Goal: Task Accomplishment & Management: Complete application form

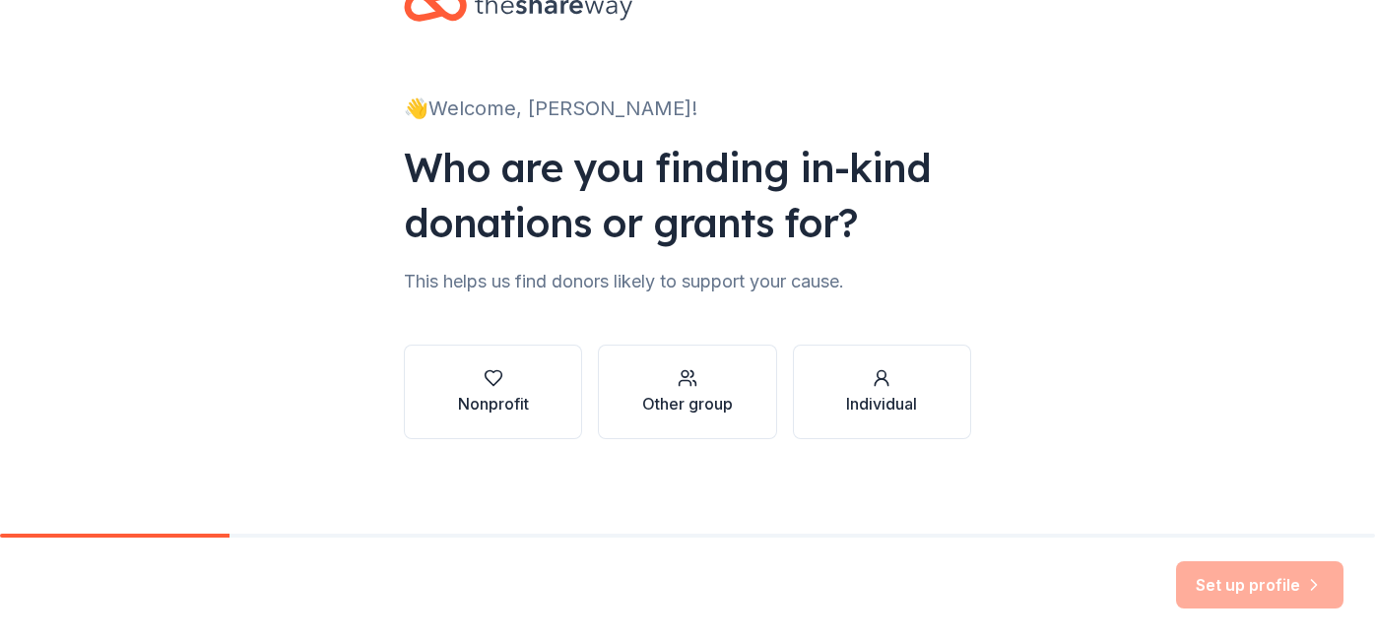
scroll to position [215, 0]
click at [519, 348] on button "Nonprofit" at bounding box center [493, 392] width 178 height 95
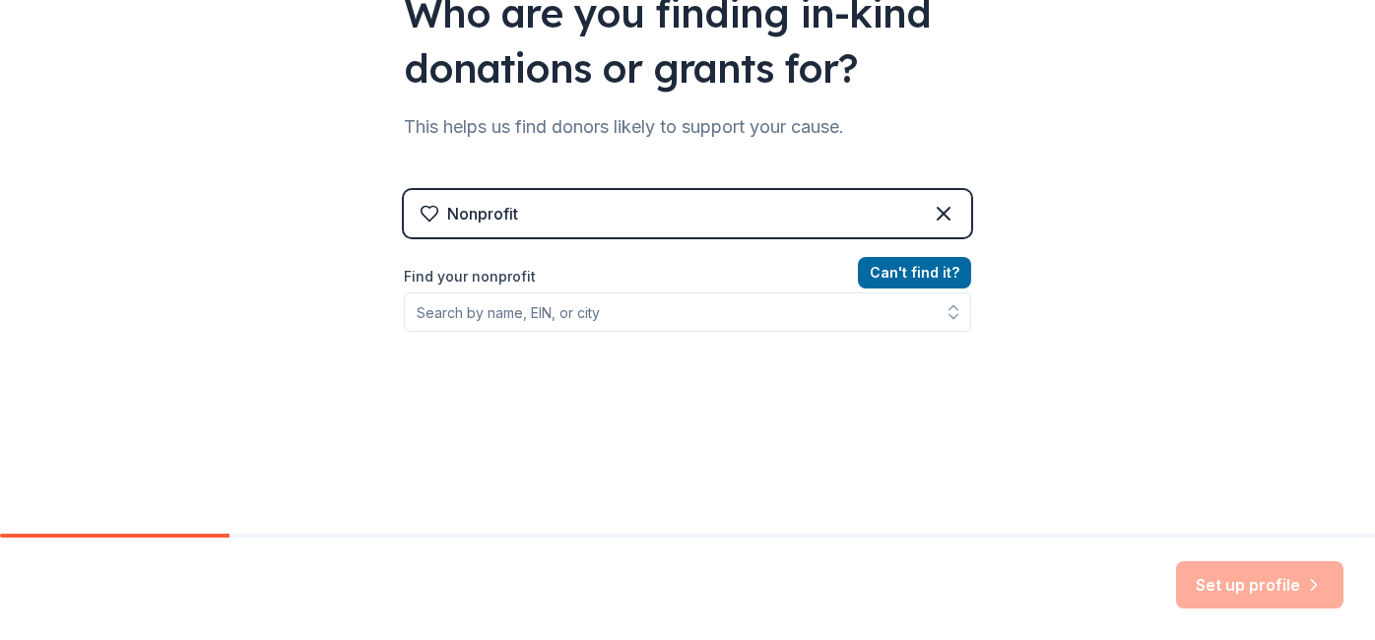
scroll to position [218, 0]
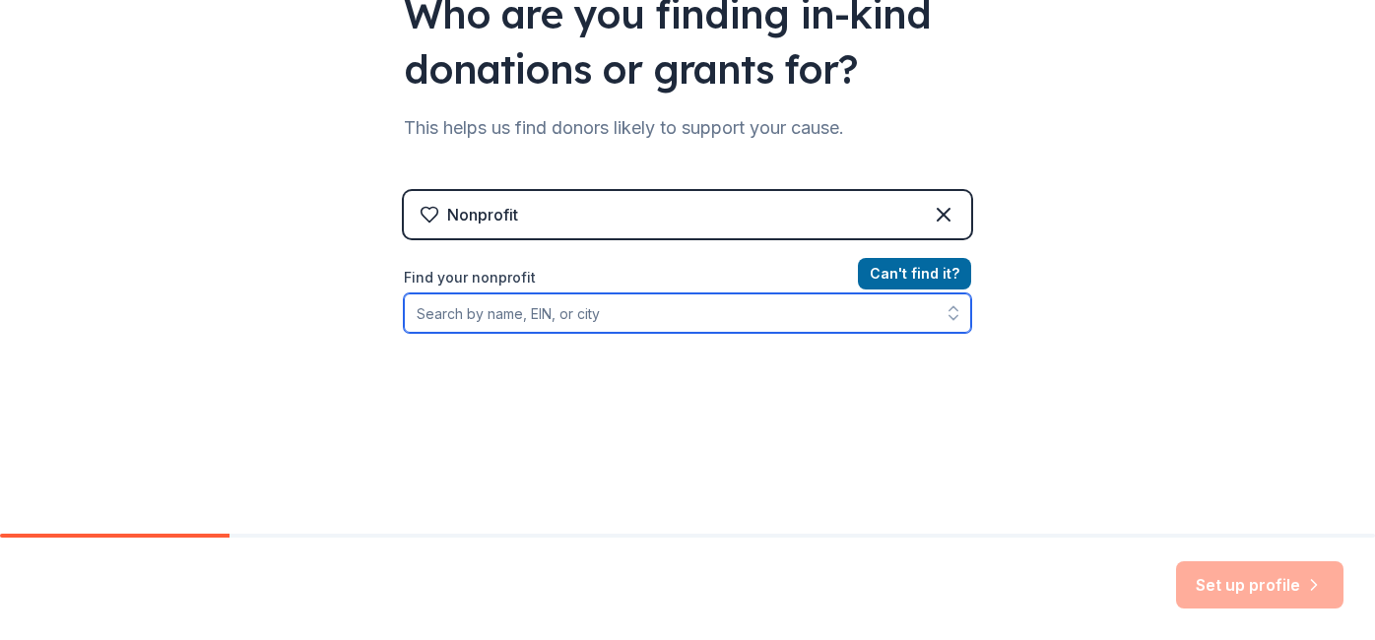
click at [502, 333] on input "Find your nonprofit" at bounding box center [687, 312] width 567 height 39
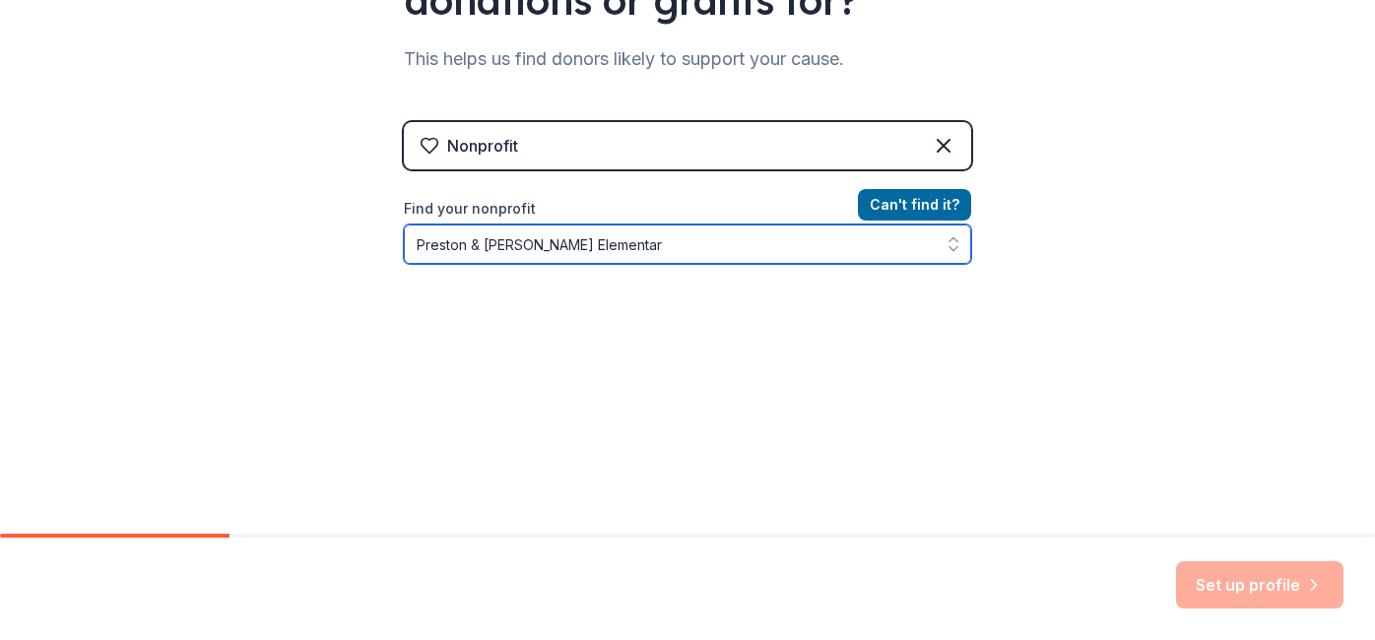
type input "Preston & [PERSON_NAME][GEOGRAPHIC_DATA]"
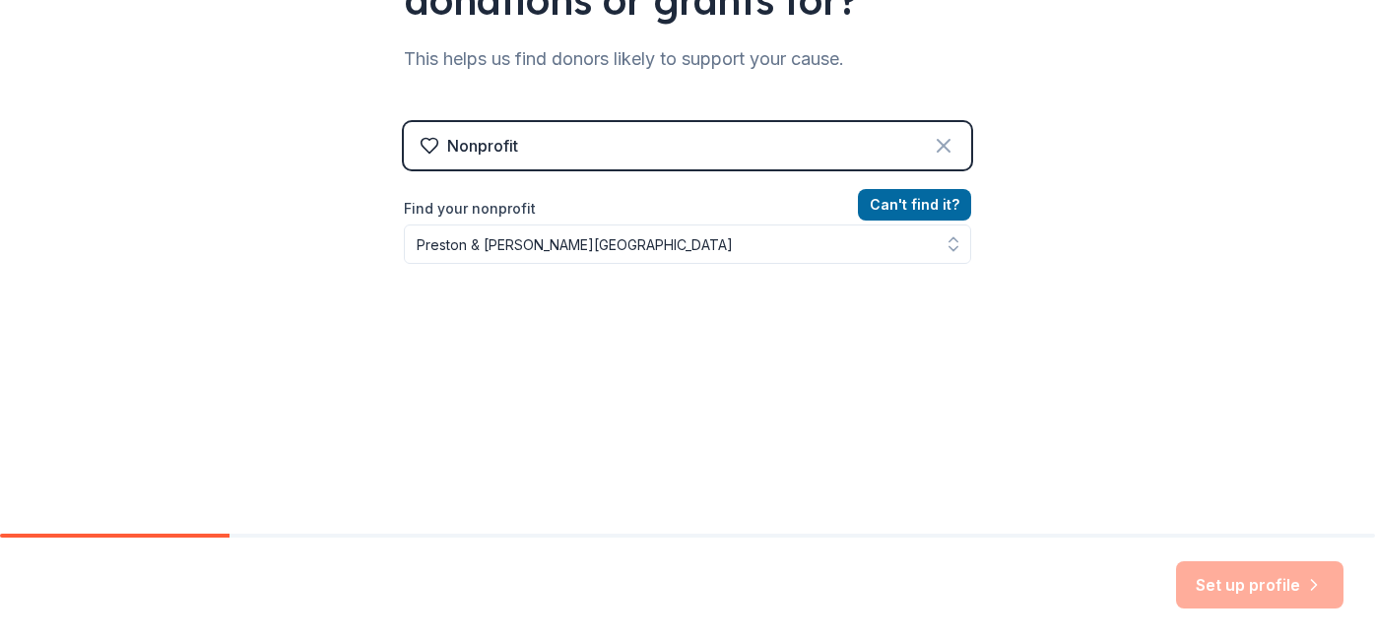
click at [949, 152] on icon at bounding box center [943, 146] width 12 height 12
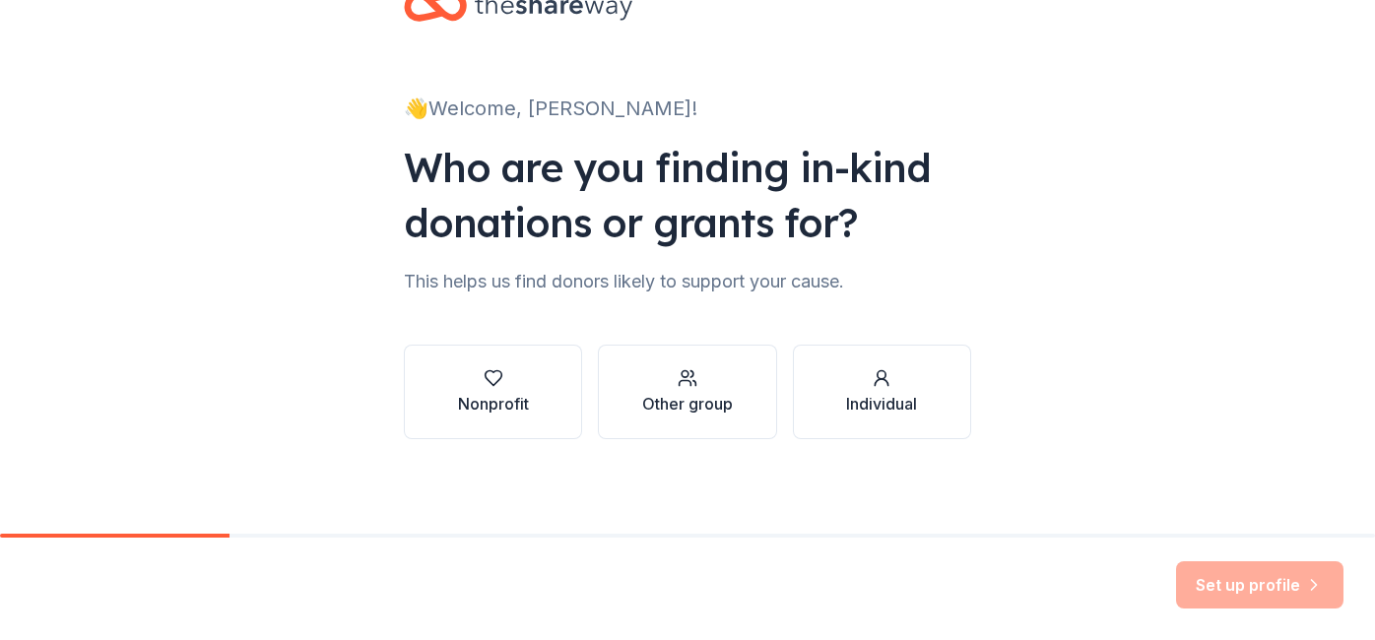
scroll to position [227, 0]
click at [744, 345] on button "Other group" at bounding box center [687, 392] width 178 height 95
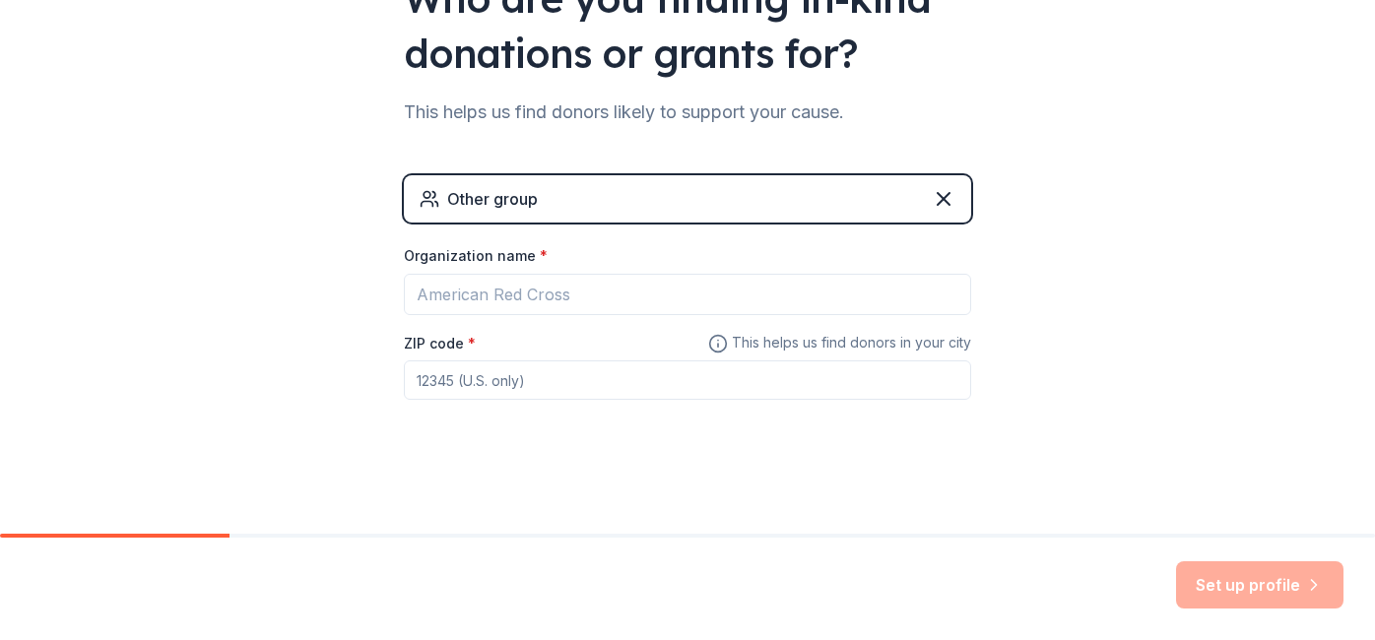
scroll to position [378, 0]
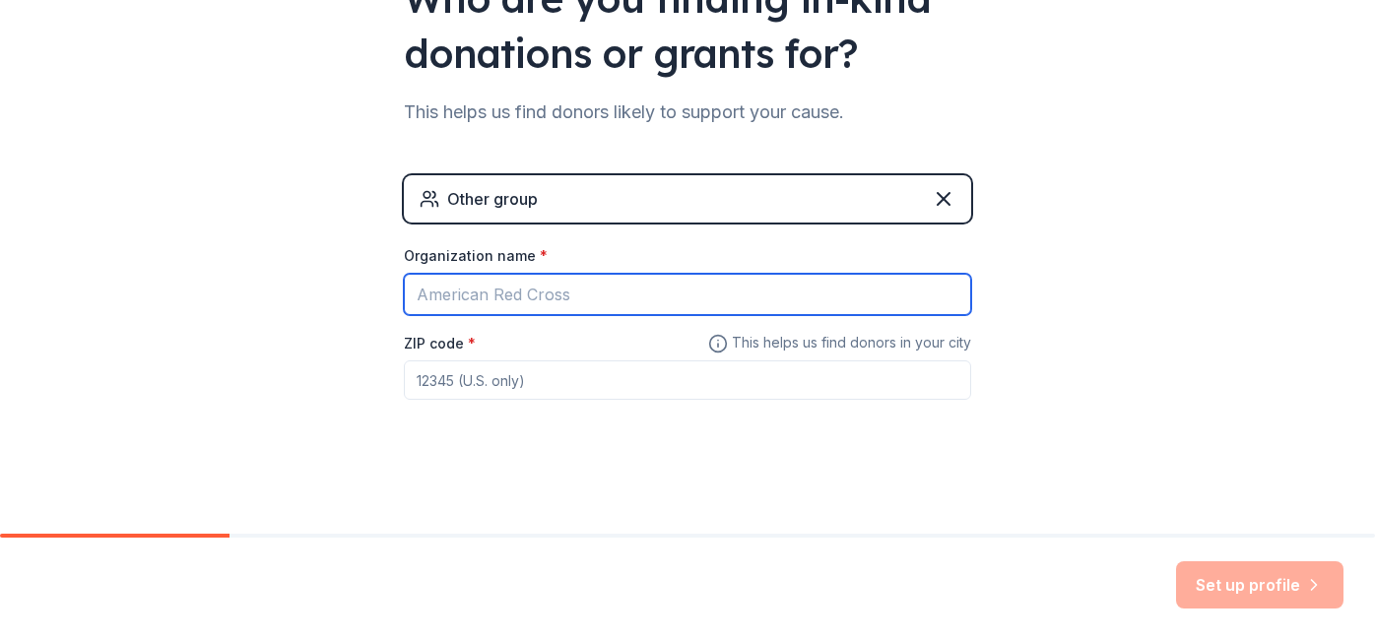
click at [575, 274] on input "Organization name *" at bounding box center [687, 294] width 567 height 41
type input "[GEOGRAPHIC_DATA][PERSON_NAME]"
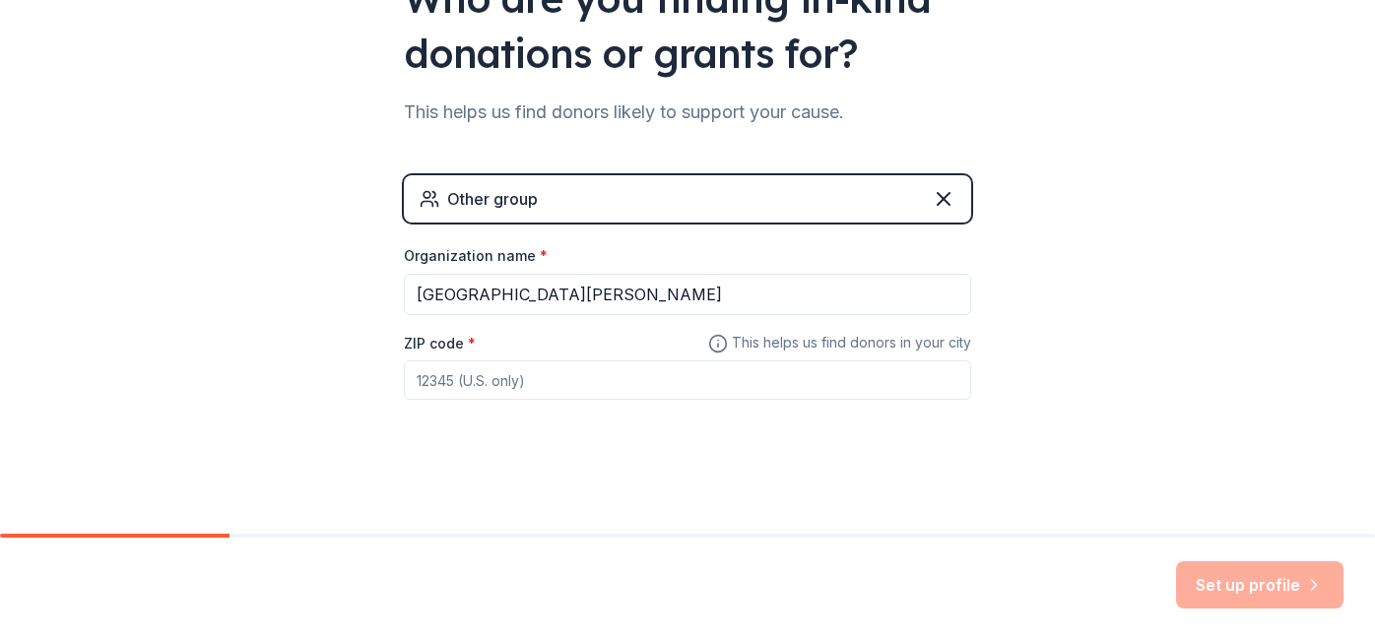
click at [459, 384] on input "ZIP code *" at bounding box center [687, 379] width 567 height 39
type input "72032"
click at [1247, 583] on button "Set up profile" at bounding box center [1259, 584] width 167 height 47
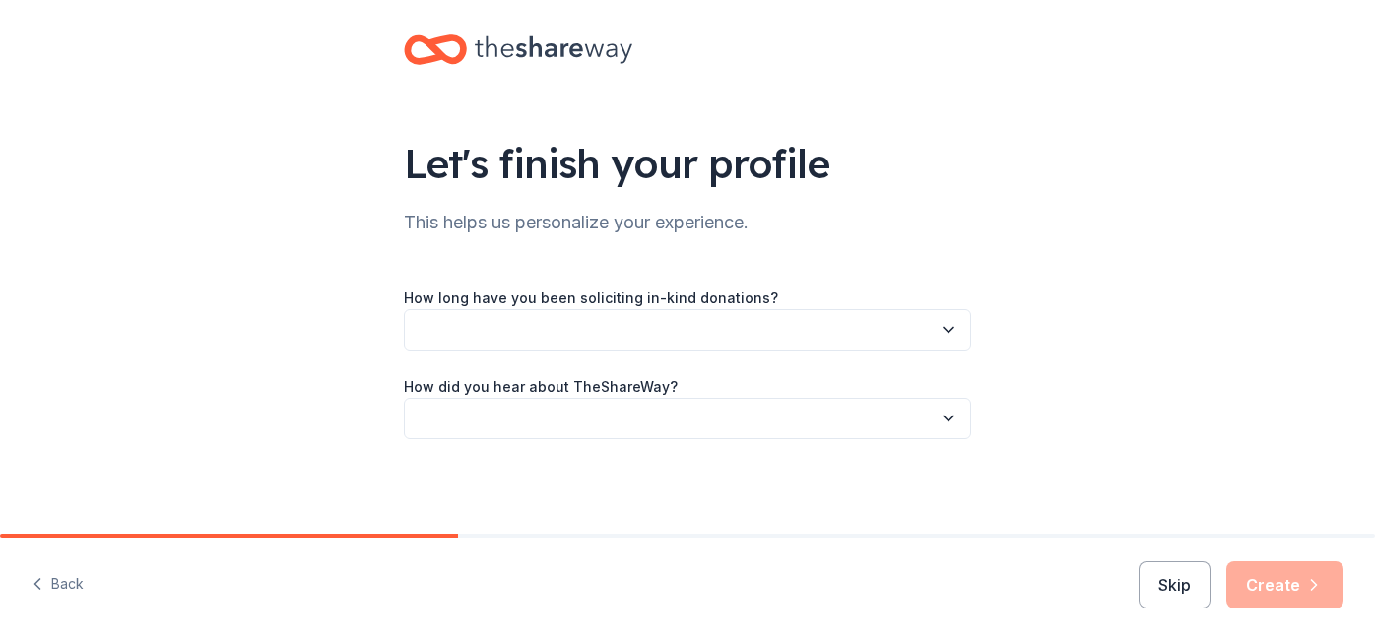
scroll to position [122, 0]
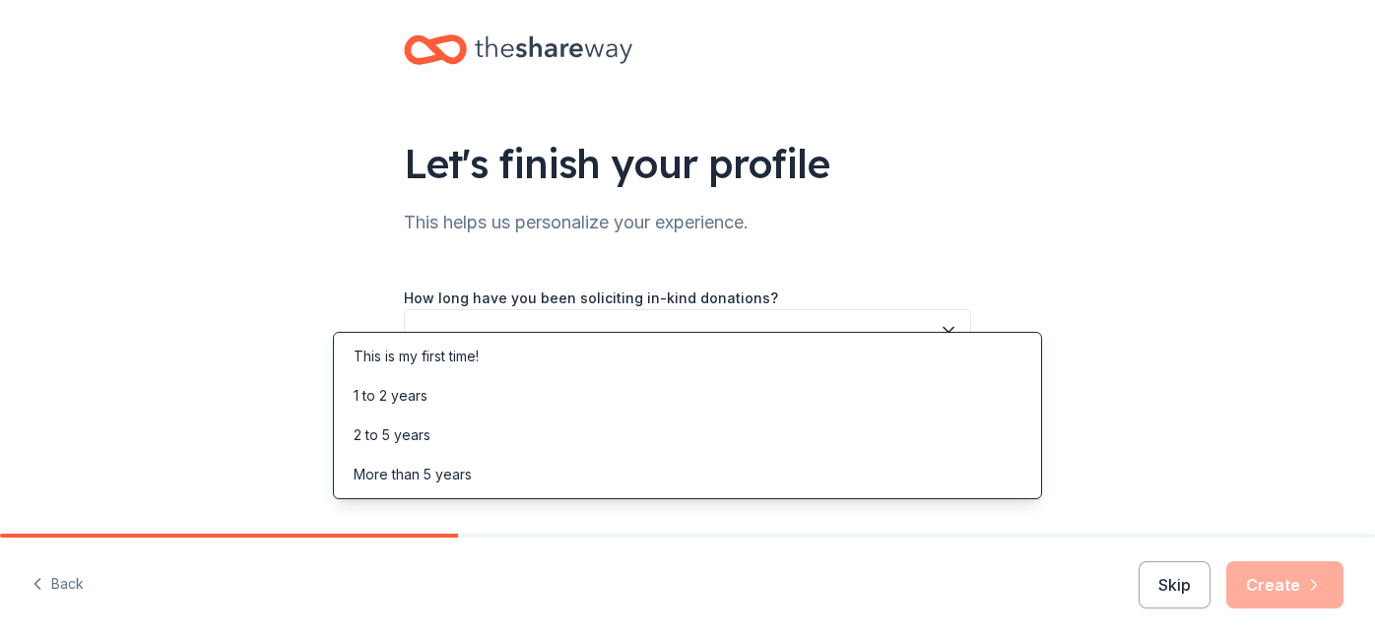
click at [686, 309] on button "button" at bounding box center [687, 329] width 567 height 41
click at [590, 351] on div "This is my first time!" at bounding box center [687, 356] width 699 height 39
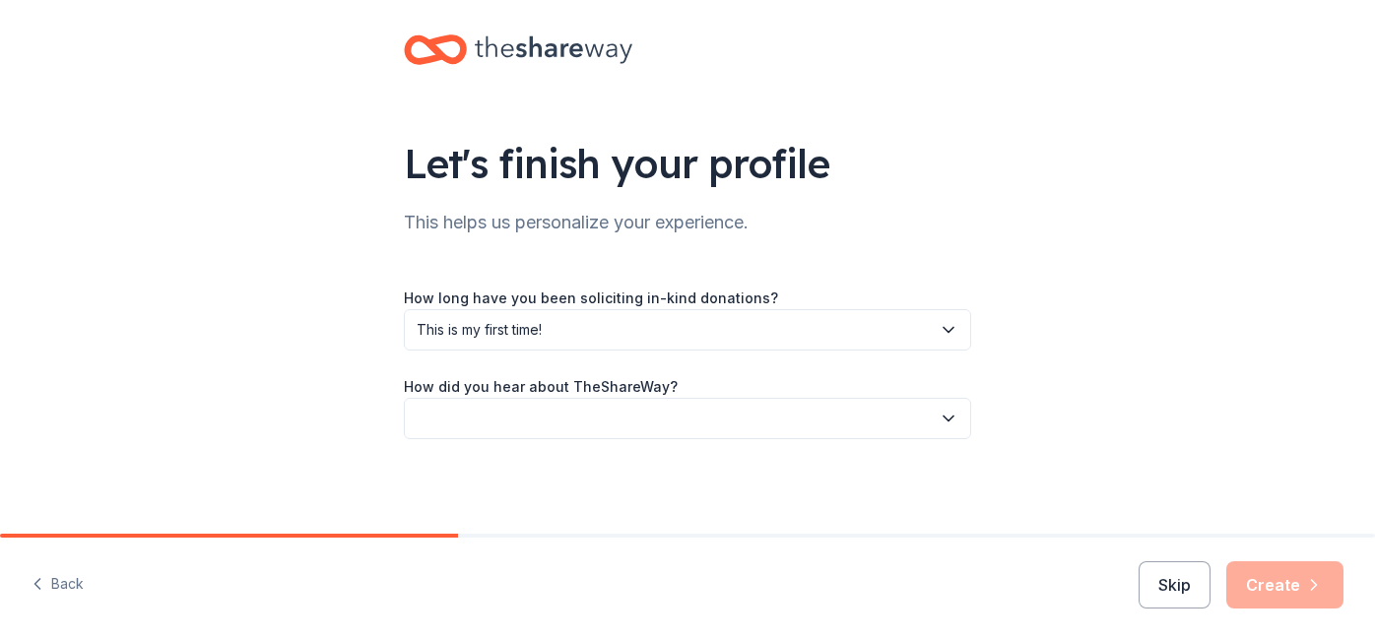
scroll to position [167, 0]
click at [971, 398] on button "button" at bounding box center [687, 418] width 567 height 41
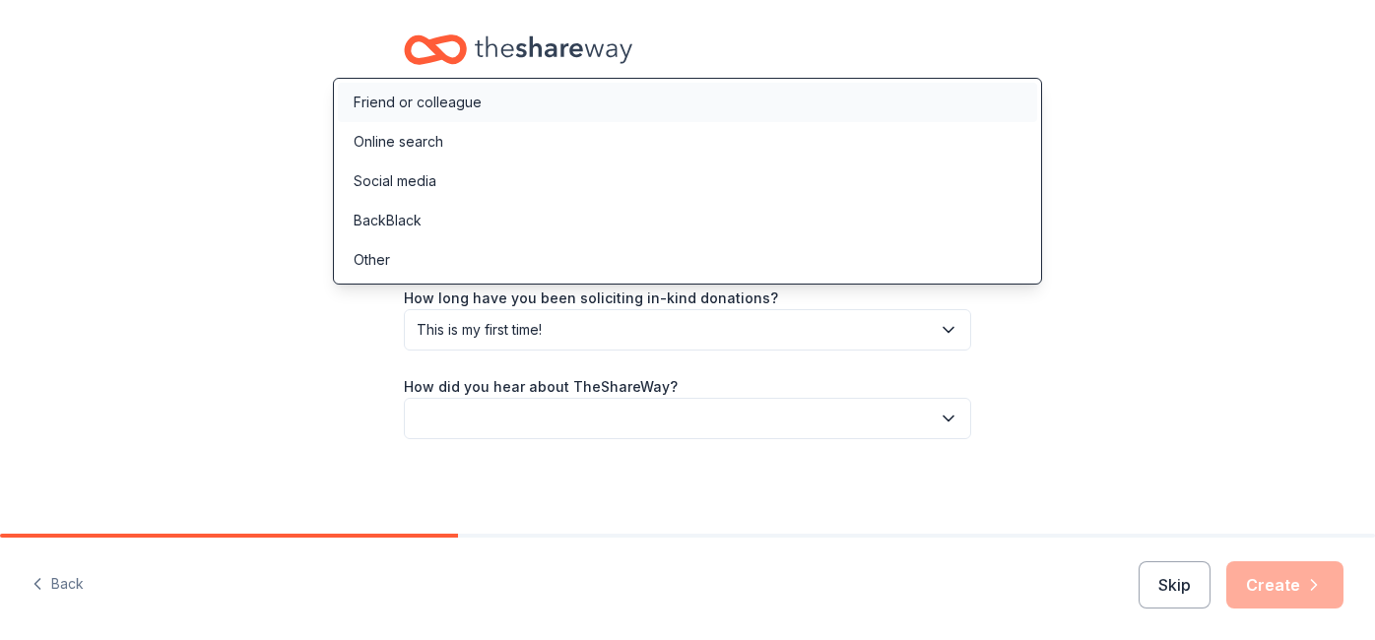
click at [585, 121] on div "Friend or colleague" at bounding box center [687, 102] width 699 height 39
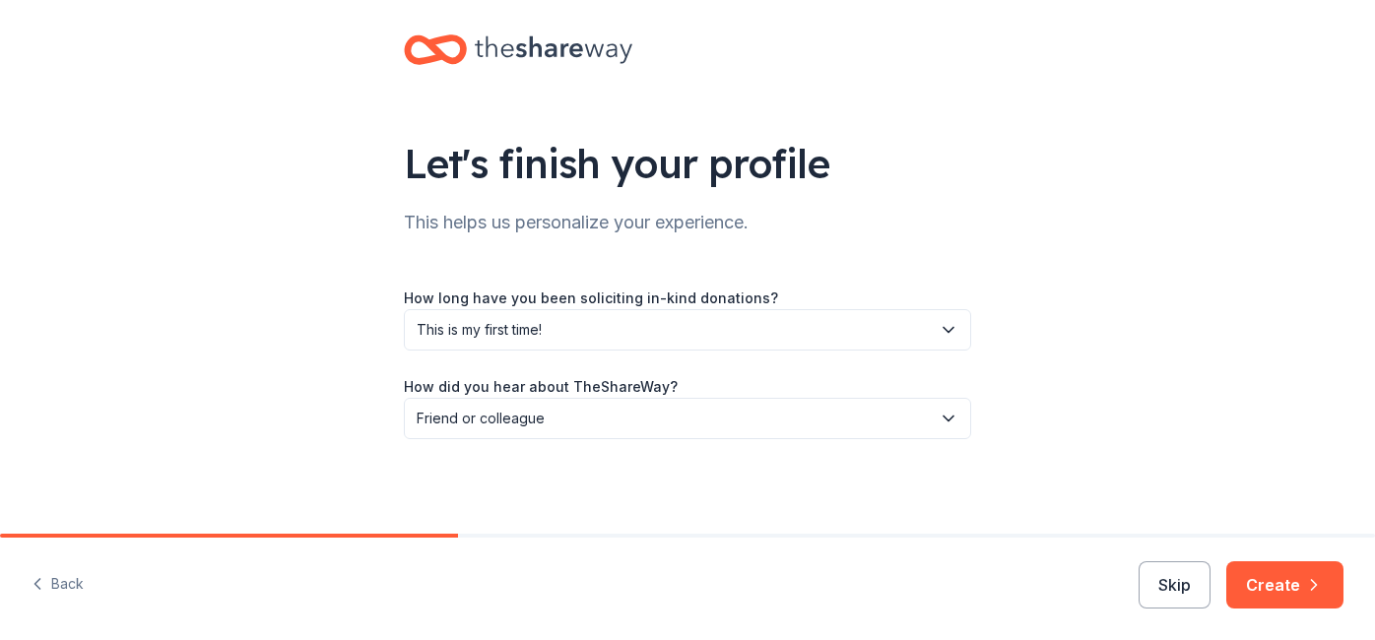
scroll to position [172, 0]
click at [1244, 571] on button "Create" at bounding box center [1284, 584] width 117 height 47
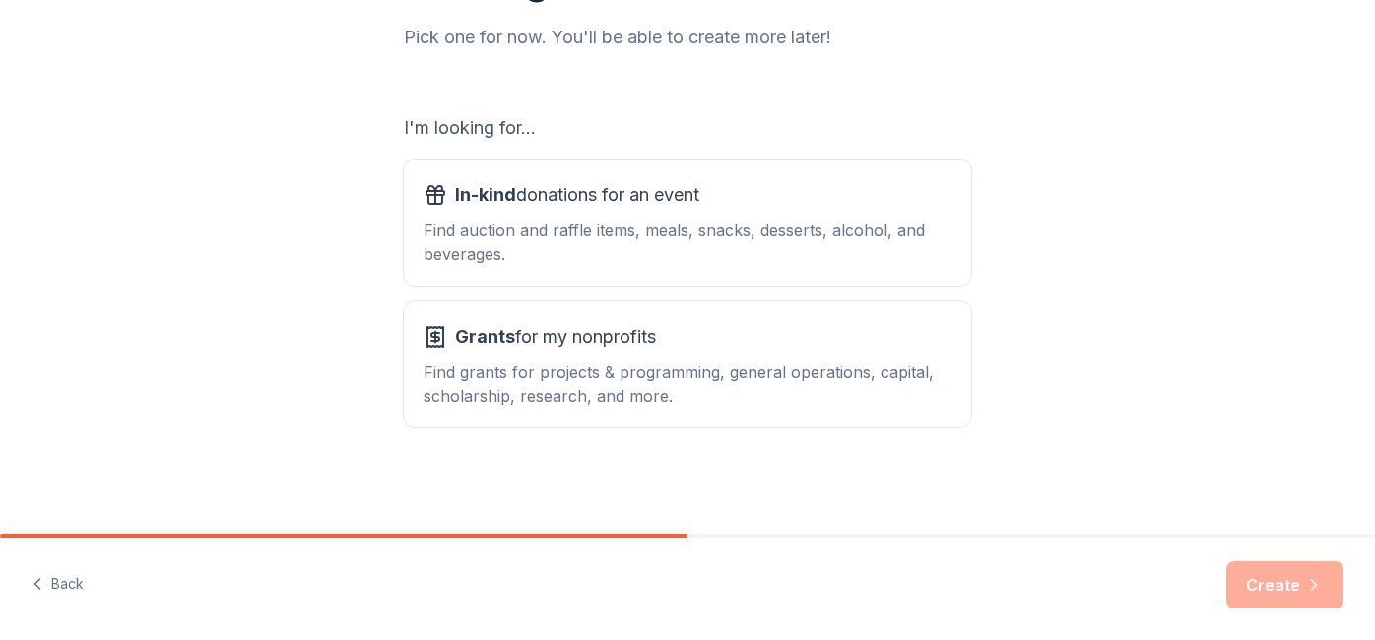
scroll to position [390, 0]
click at [586, 219] on div "Find auction and raffle items, meals, snacks, desserts, alcohol, and beverages." at bounding box center [687, 242] width 528 height 47
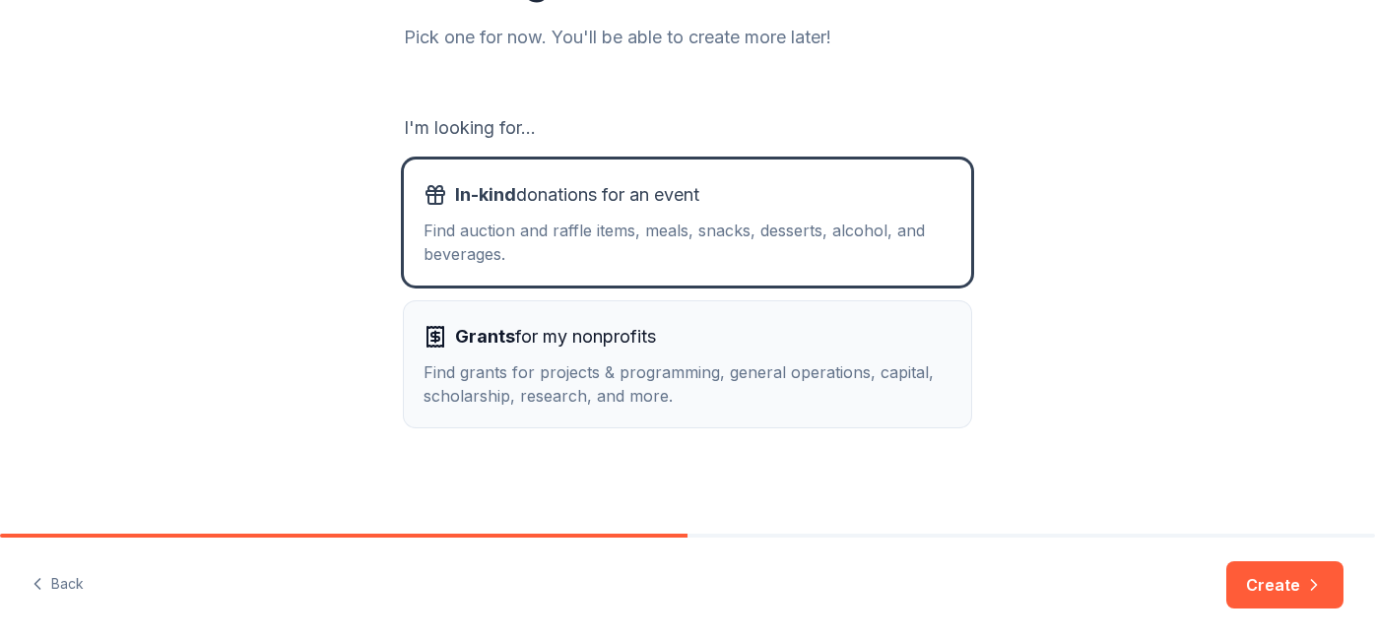
scroll to position [467, 0]
click at [1307, 575] on icon "button" at bounding box center [1314, 585] width 20 height 20
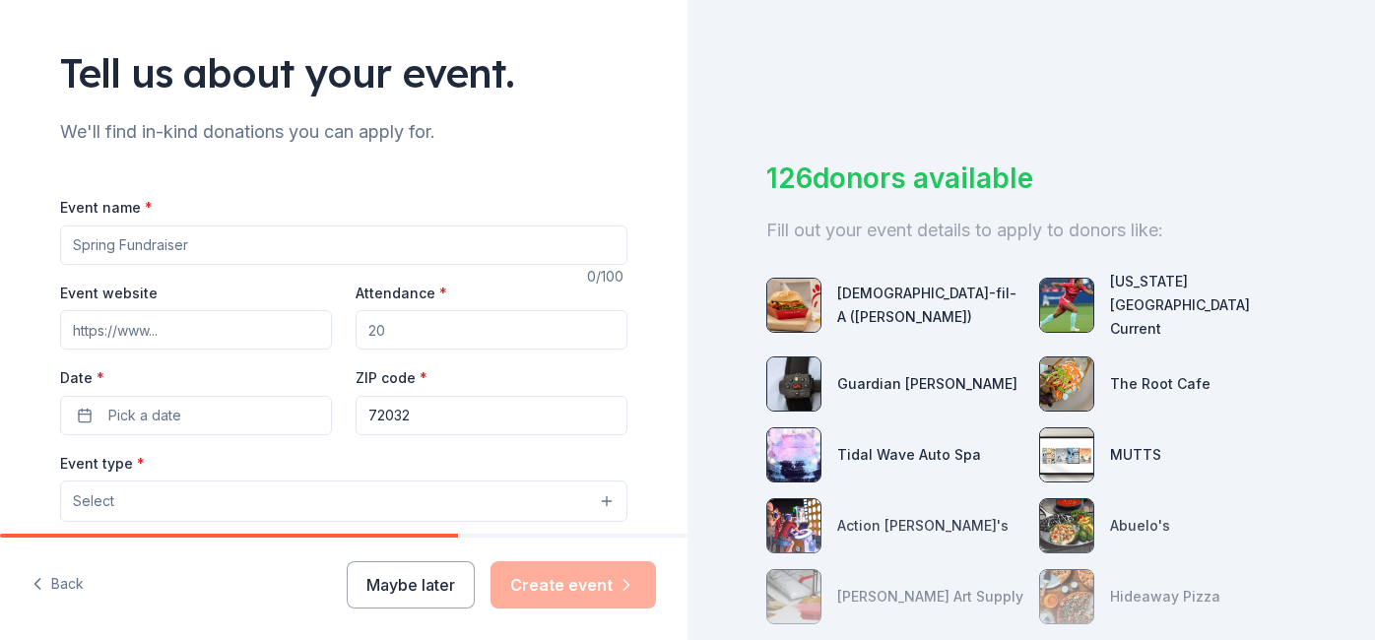
scroll to position [109, 0]
click at [263, 267] on input "Event name *" at bounding box center [343, 246] width 567 height 39
type input "M"
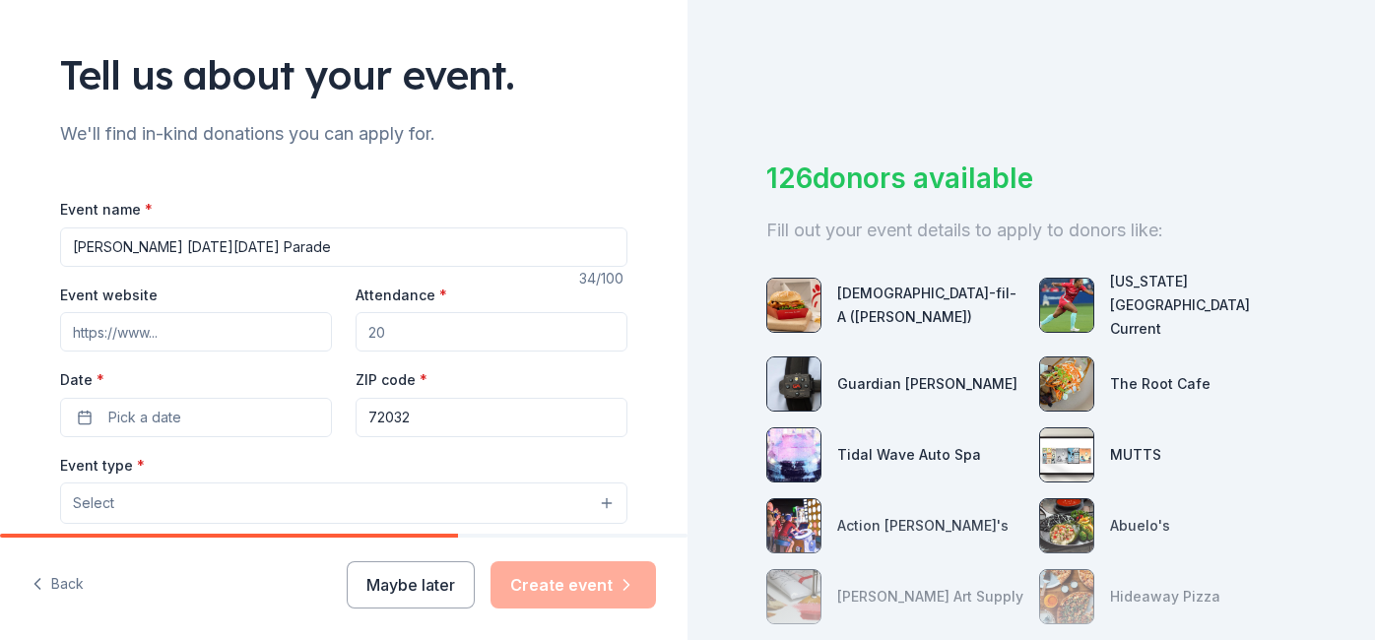
type input "[PERSON_NAME] [DATE][DATE] Parade"
click at [225, 352] on input "Event website" at bounding box center [196, 331] width 272 height 39
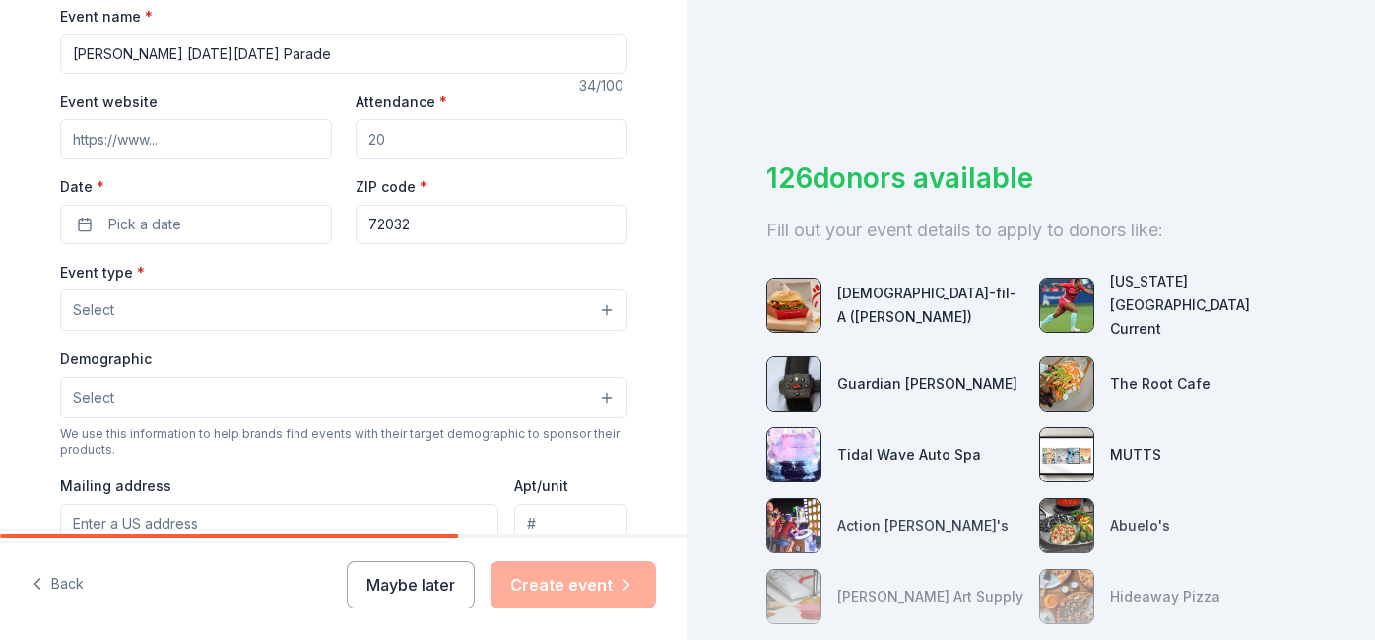
scroll to position [301, 0]
click at [478, 160] on input "Attendance *" at bounding box center [491, 139] width 272 height 39
type input "5"
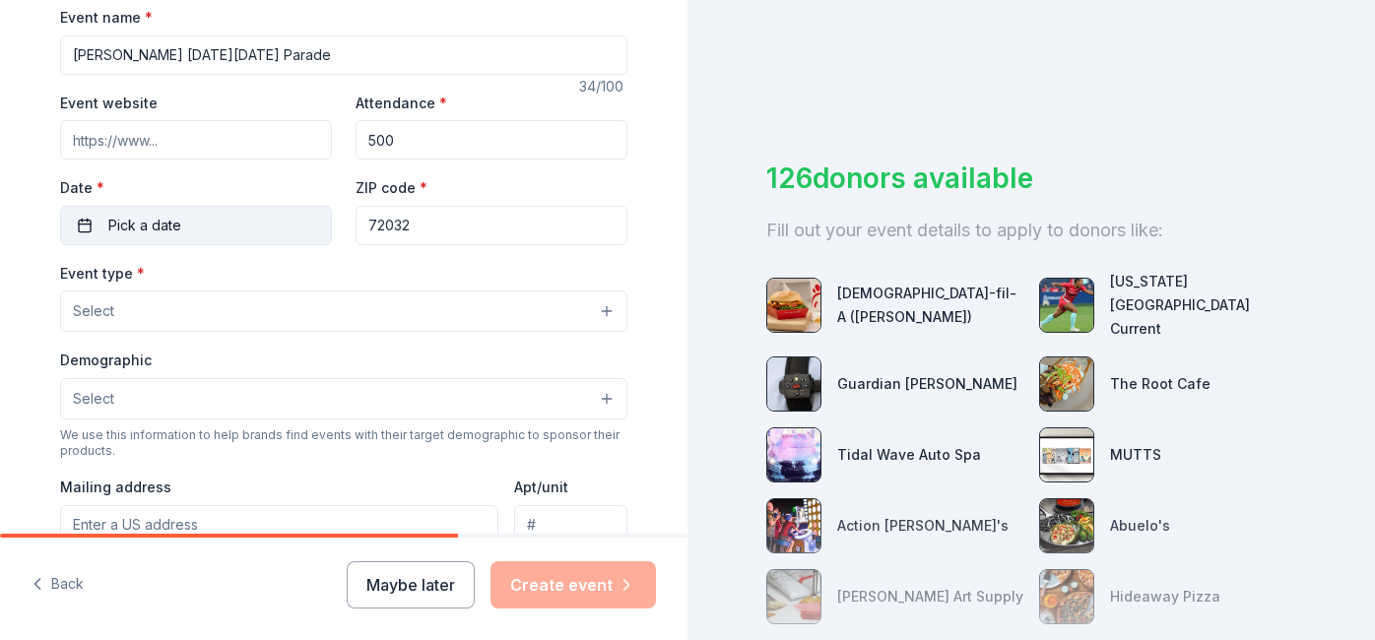
type input "500"
click at [226, 245] on button "Pick a date" at bounding box center [196, 225] width 272 height 39
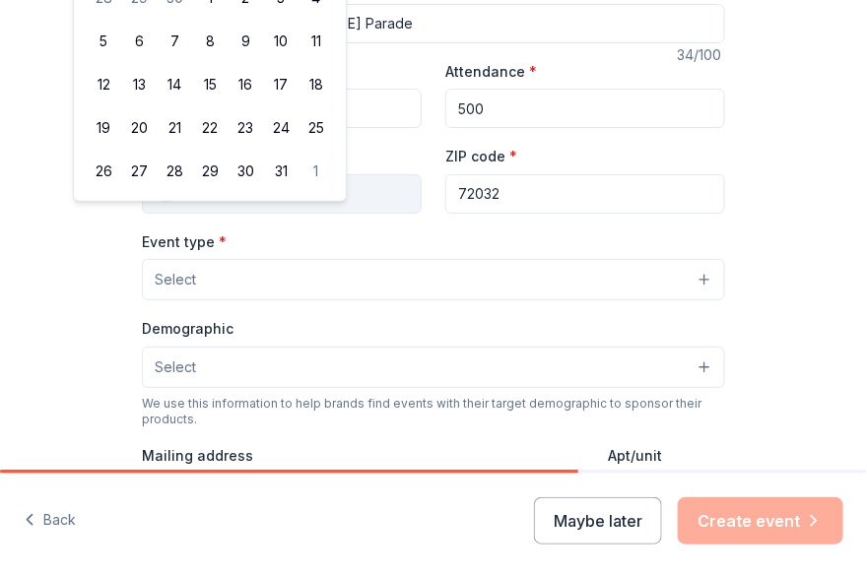
click at [219, 214] on button "Pick a date" at bounding box center [282, 193] width 280 height 39
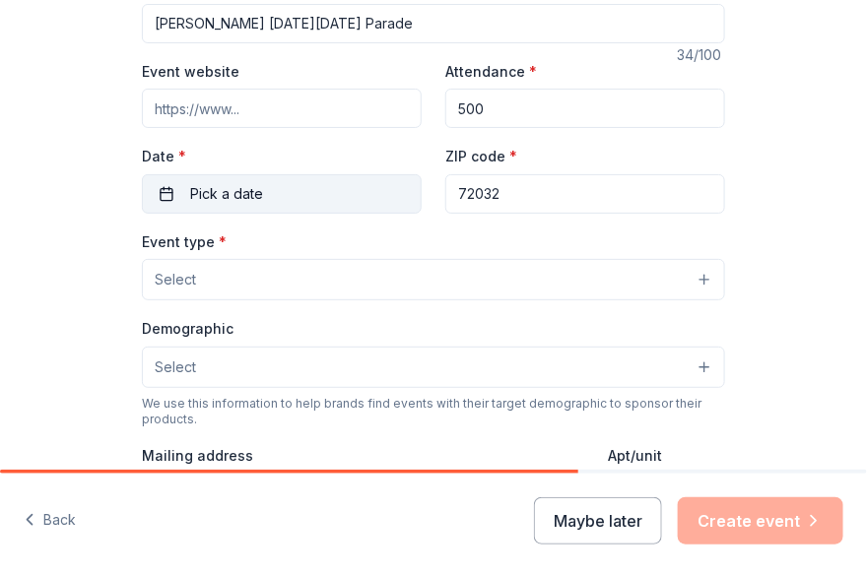
click at [219, 214] on button "Pick a date" at bounding box center [282, 193] width 280 height 39
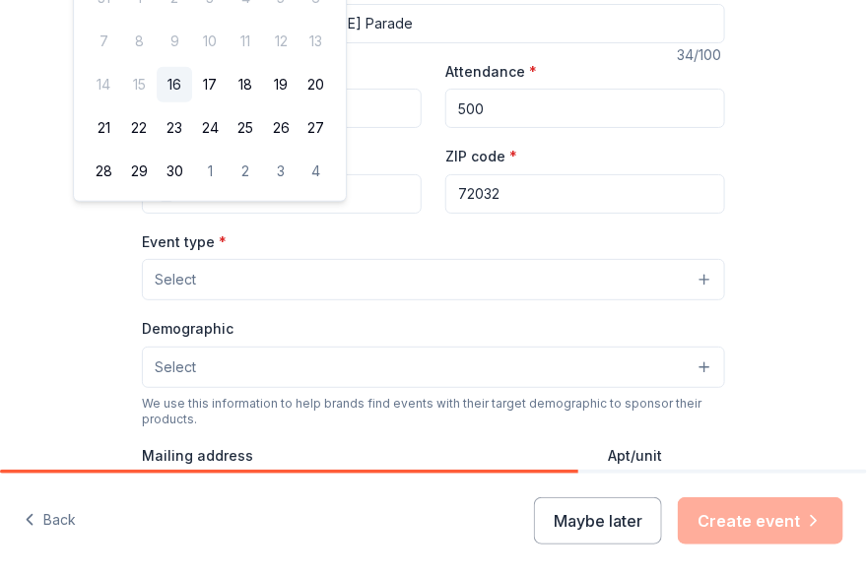
click at [548, 43] on div "Event name * [PERSON_NAME] [DATE][DATE] Parade" at bounding box center [433, 8] width 583 height 70
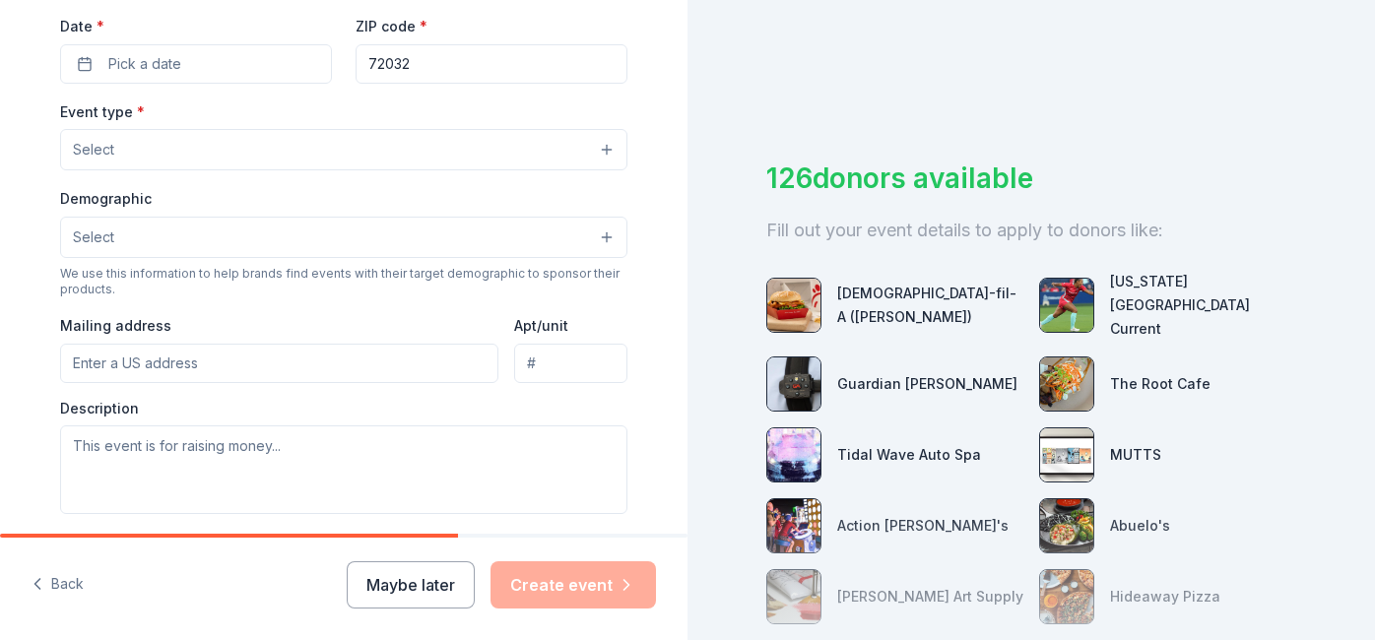
scroll to position [461, 0]
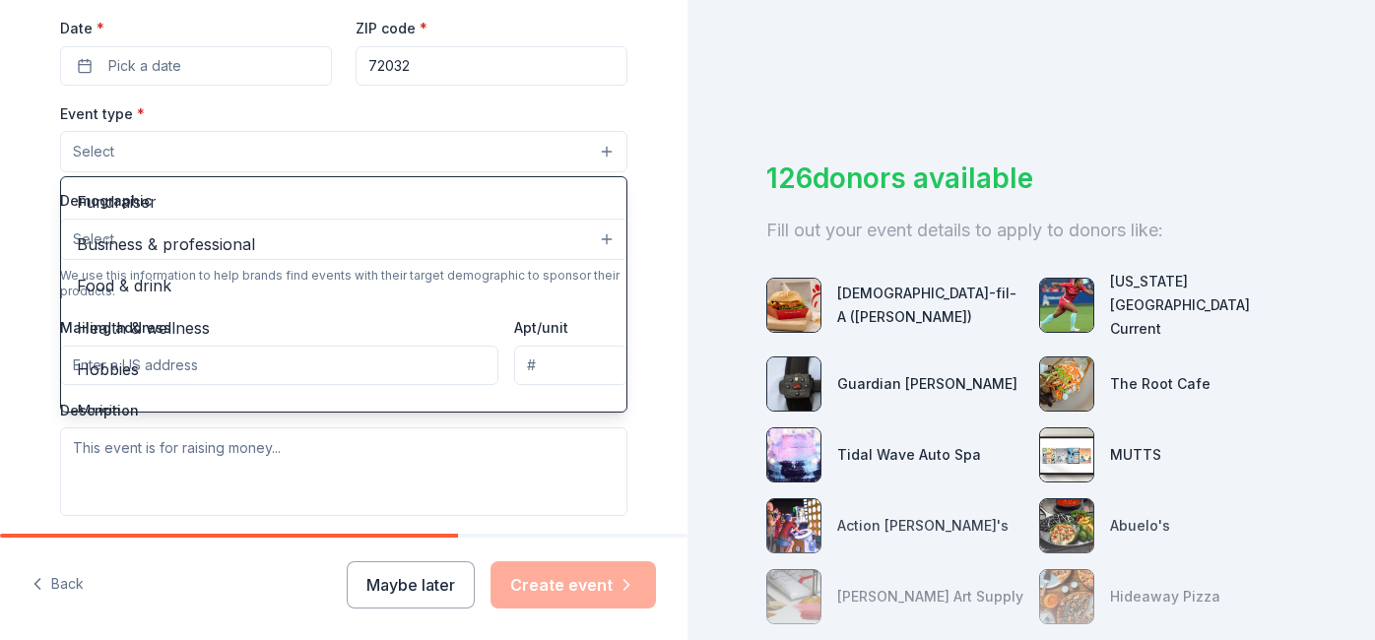
click at [461, 172] on button "Select" at bounding box center [343, 151] width 567 height 41
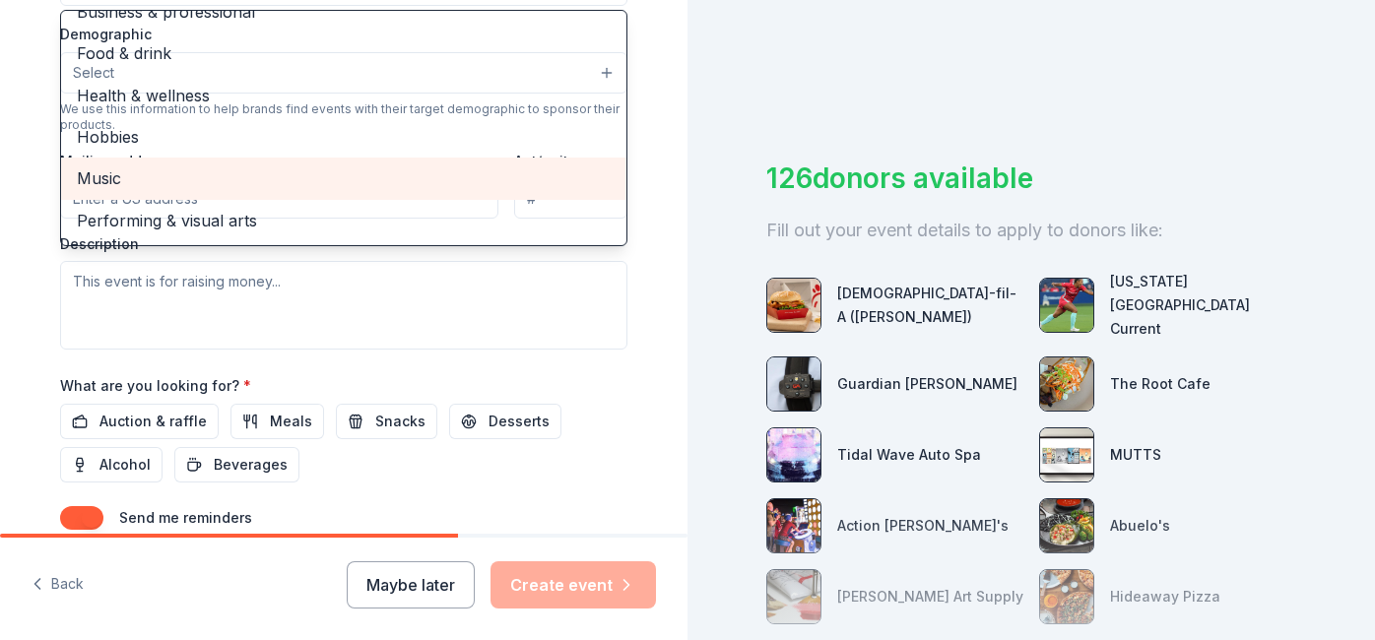
scroll to position [81, 0]
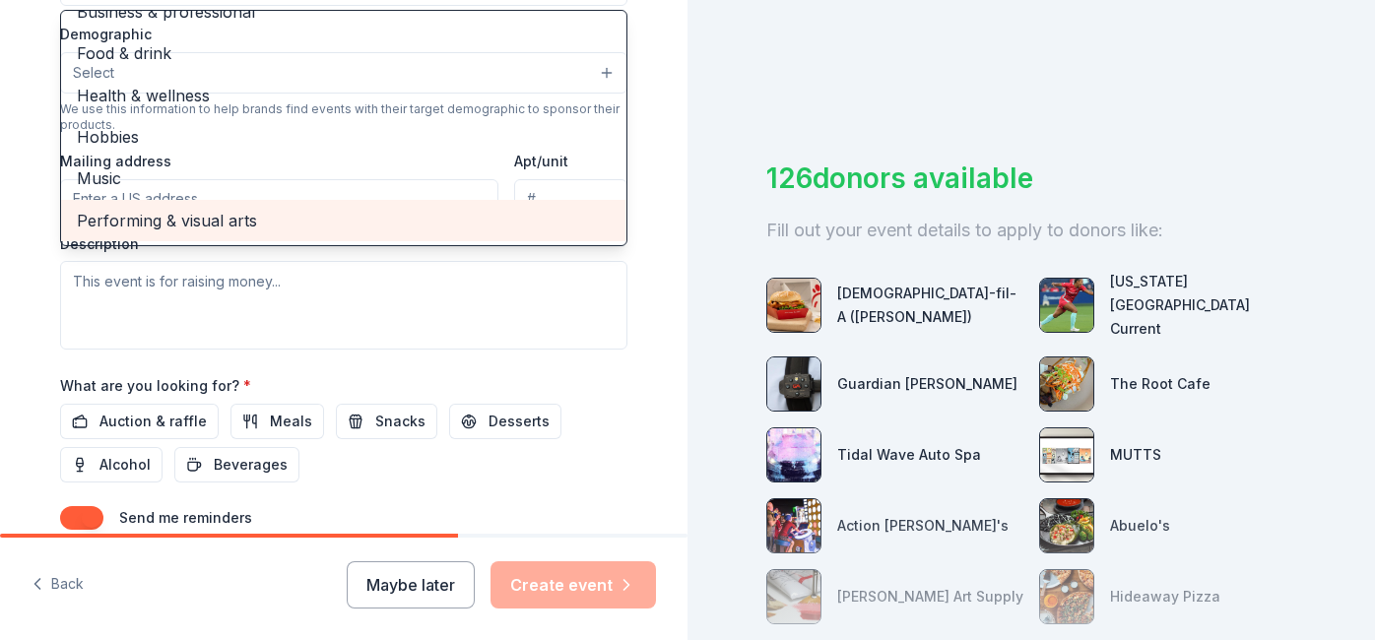
click at [246, 241] on div "Performing & visual arts" at bounding box center [343, 220] width 565 height 41
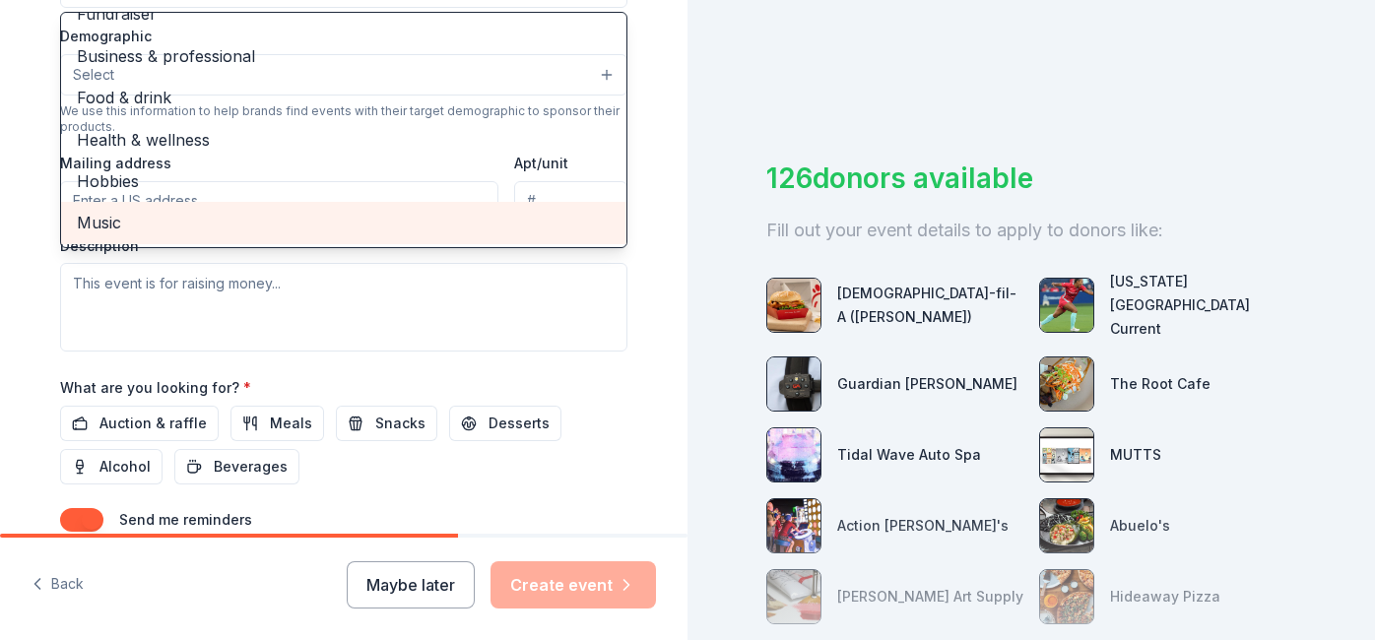
scroll to position [29, 0]
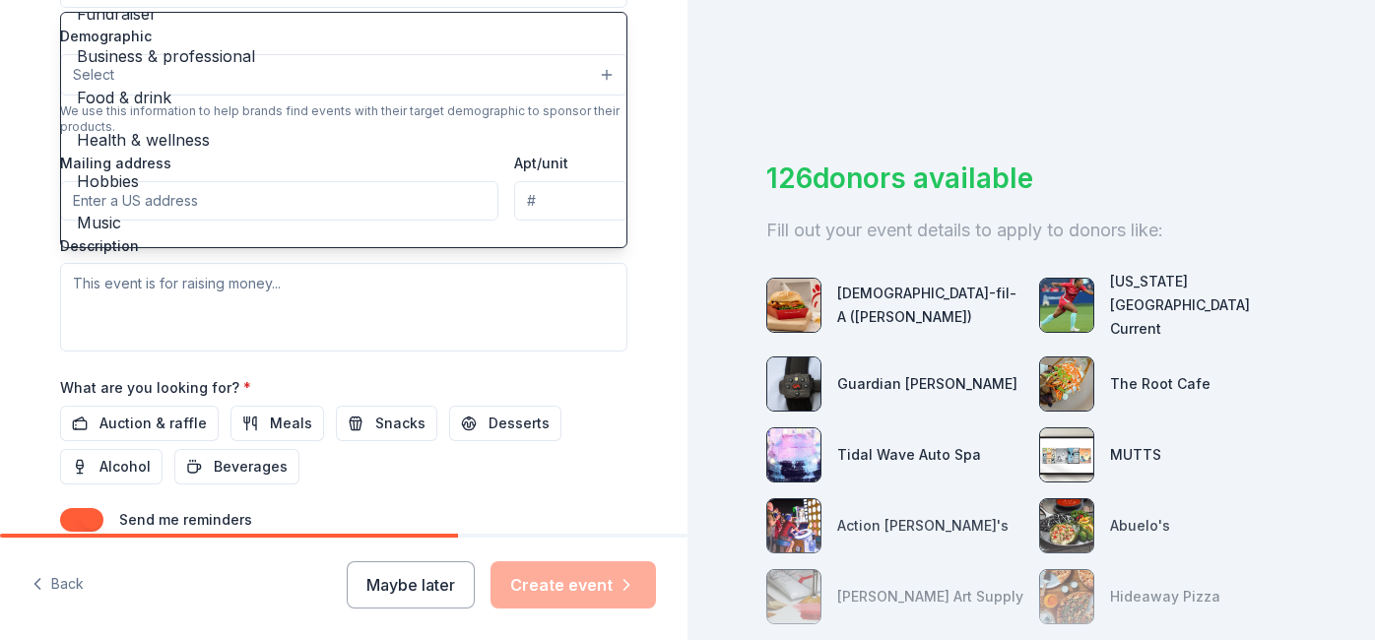
click at [547, 58] on div "Event name * [PERSON_NAME] [DATE][DATE] Parade 34 /100 Event website Attendance…" at bounding box center [343, 135] width 567 height 912
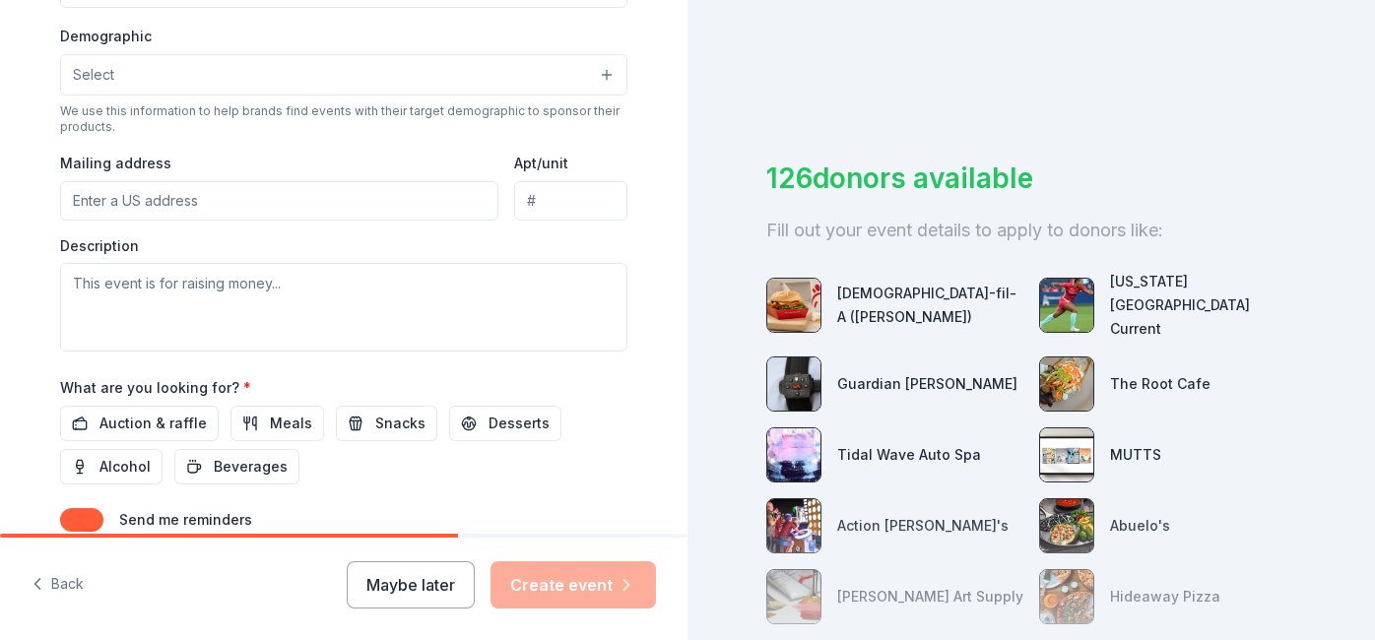
click at [403, 96] on button "Select" at bounding box center [343, 74] width 567 height 41
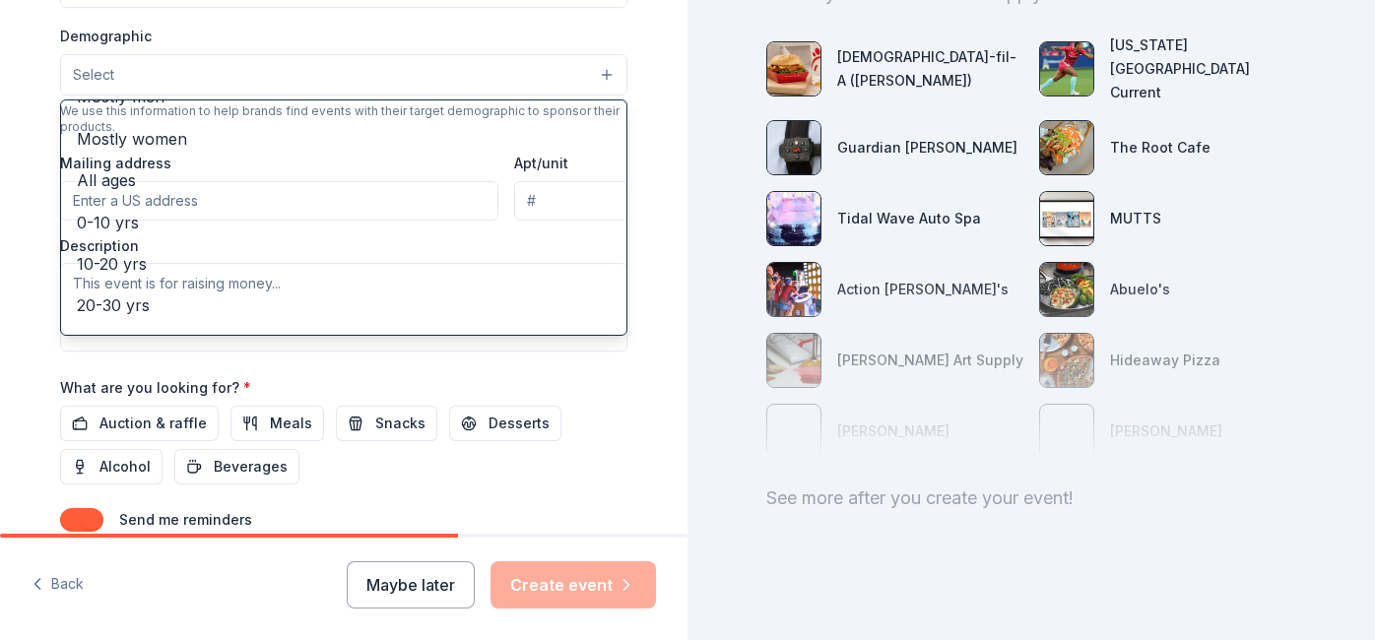
scroll to position [0, 0]
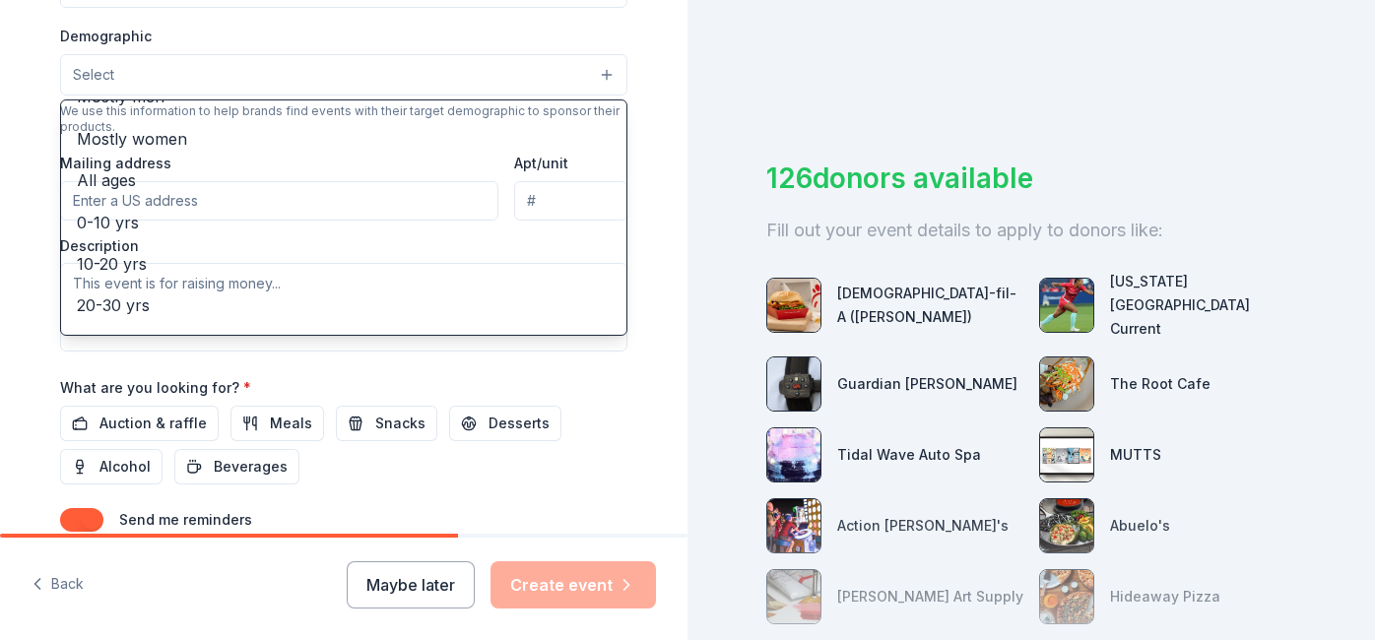
drag, startPoint x: 1369, startPoint y: 316, endPoint x: 1220, endPoint y: 8, distance: 342.2
click at [1220, 8] on div "Tell us about your event. We'll find in-kind donations you can apply for. Event…" at bounding box center [687, 320] width 1375 height 640
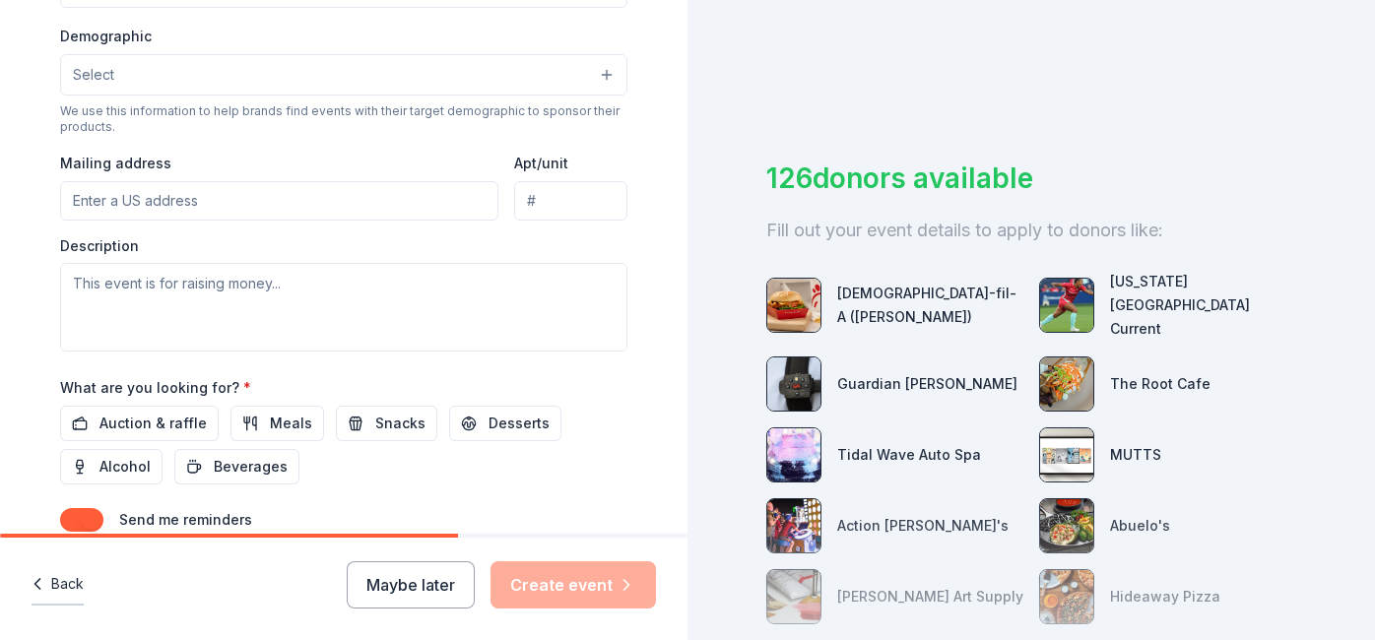
click at [83, 564] on button "Back" at bounding box center [58, 584] width 52 height 41
